Goal: Use online tool/utility

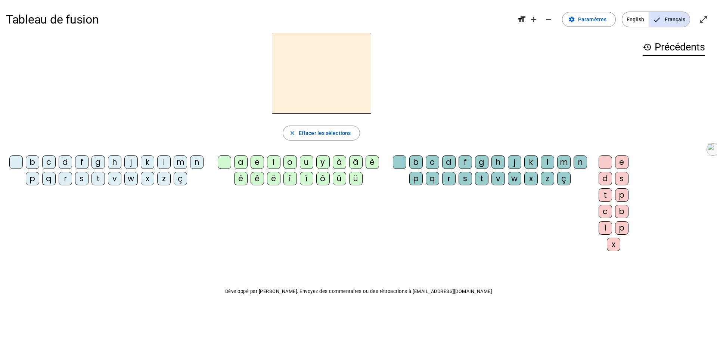
click at [165, 159] on div "l" at bounding box center [163, 161] width 13 height 13
click at [236, 162] on div "a" at bounding box center [240, 161] width 13 height 13
click at [258, 162] on div "e" at bounding box center [257, 161] width 13 height 13
click at [223, 132] on div "close Effacer les sélections" at bounding box center [321, 132] width 631 height 15
click at [306, 162] on div "u" at bounding box center [306, 161] width 13 height 13
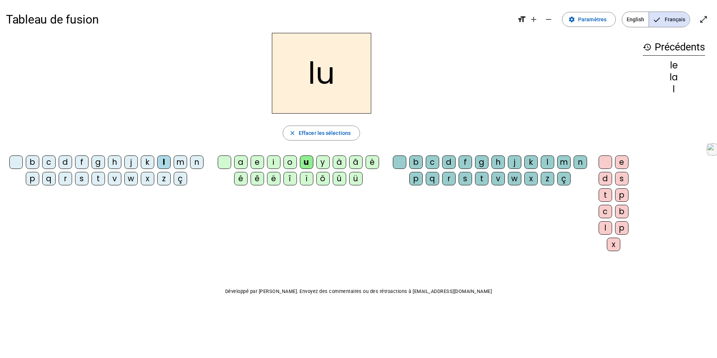
click at [95, 176] on div "t" at bounding box center [97, 178] width 13 height 13
click at [217, 283] on div "Tableau de fusion format_size add remove settings Paramètres English Français o…" at bounding box center [358, 167] width 717 height 335
click at [257, 165] on div "e" at bounding box center [257, 161] width 13 height 13
click at [239, 159] on div "a" at bounding box center [240, 161] width 13 height 13
